Goal: Task Accomplishment & Management: Manage account settings

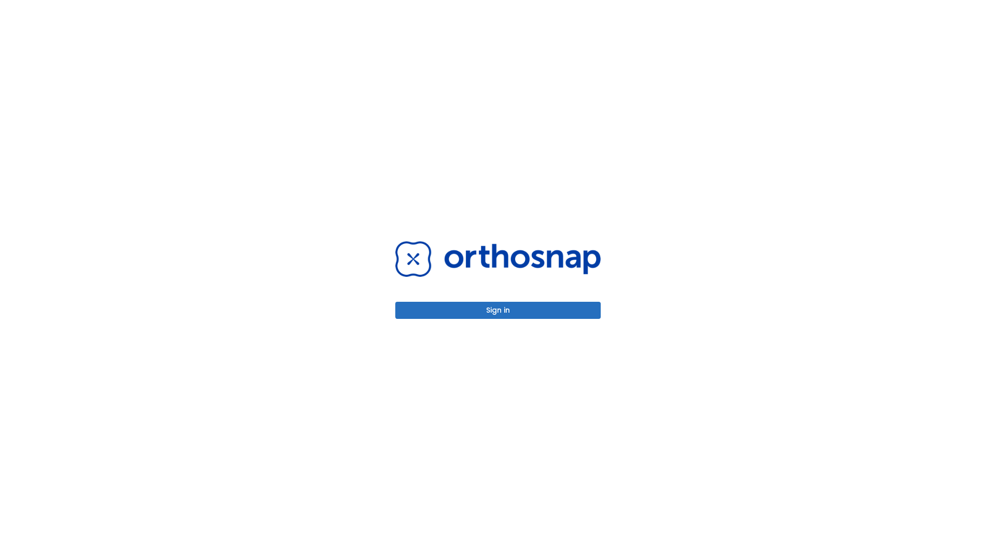
click at [498, 310] on button "Sign in" at bounding box center [498, 310] width 206 height 17
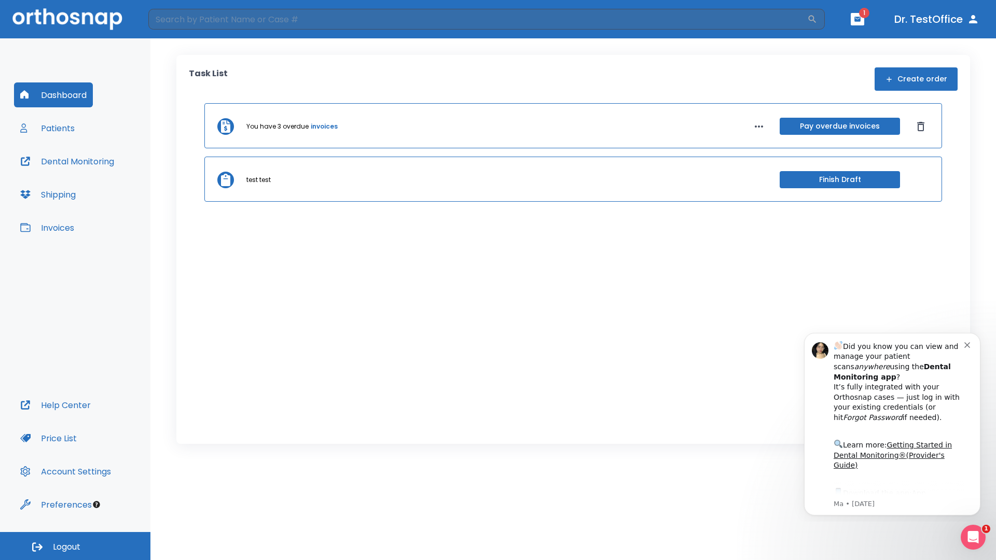
click at [75, 546] on span "Logout" at bounding box center [67, 547] width 28 height 11
